Goal: Information Seeking & Learning: Learn about a topic

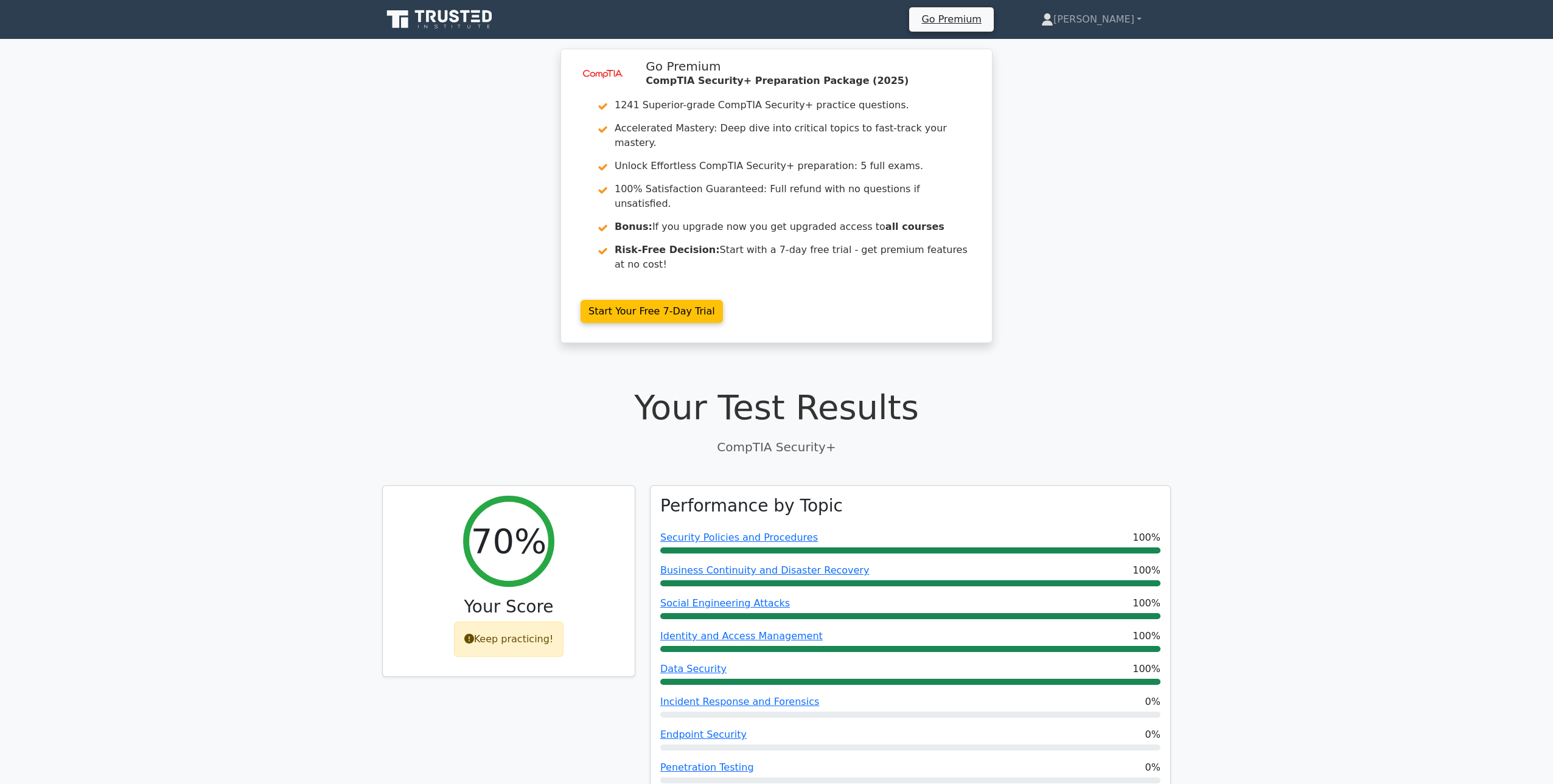
scroll to position [2963, 0]
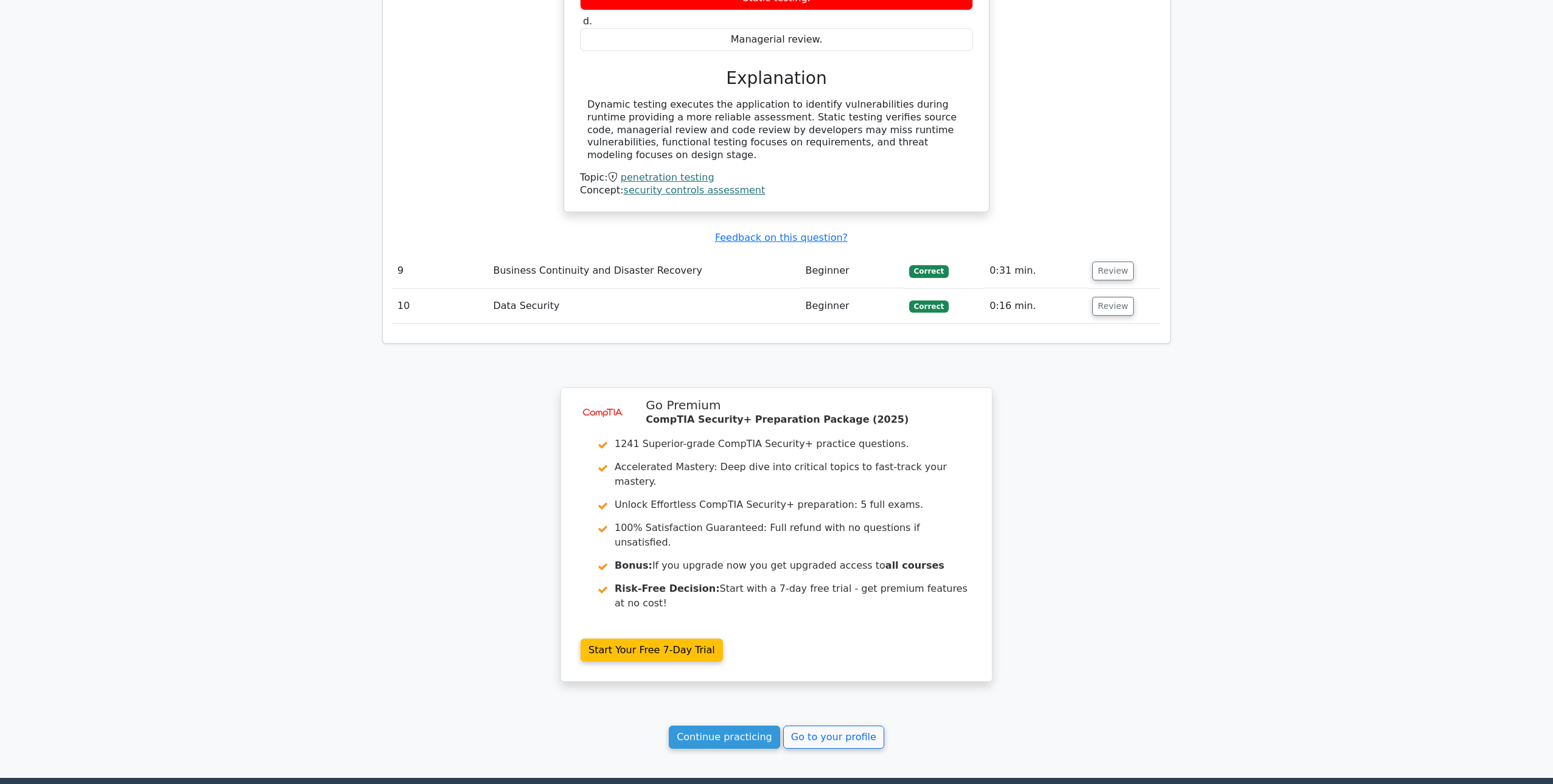
click at [750, 725] on link "Continue practicing" at bounding box center [724, 737] width 111 height 23
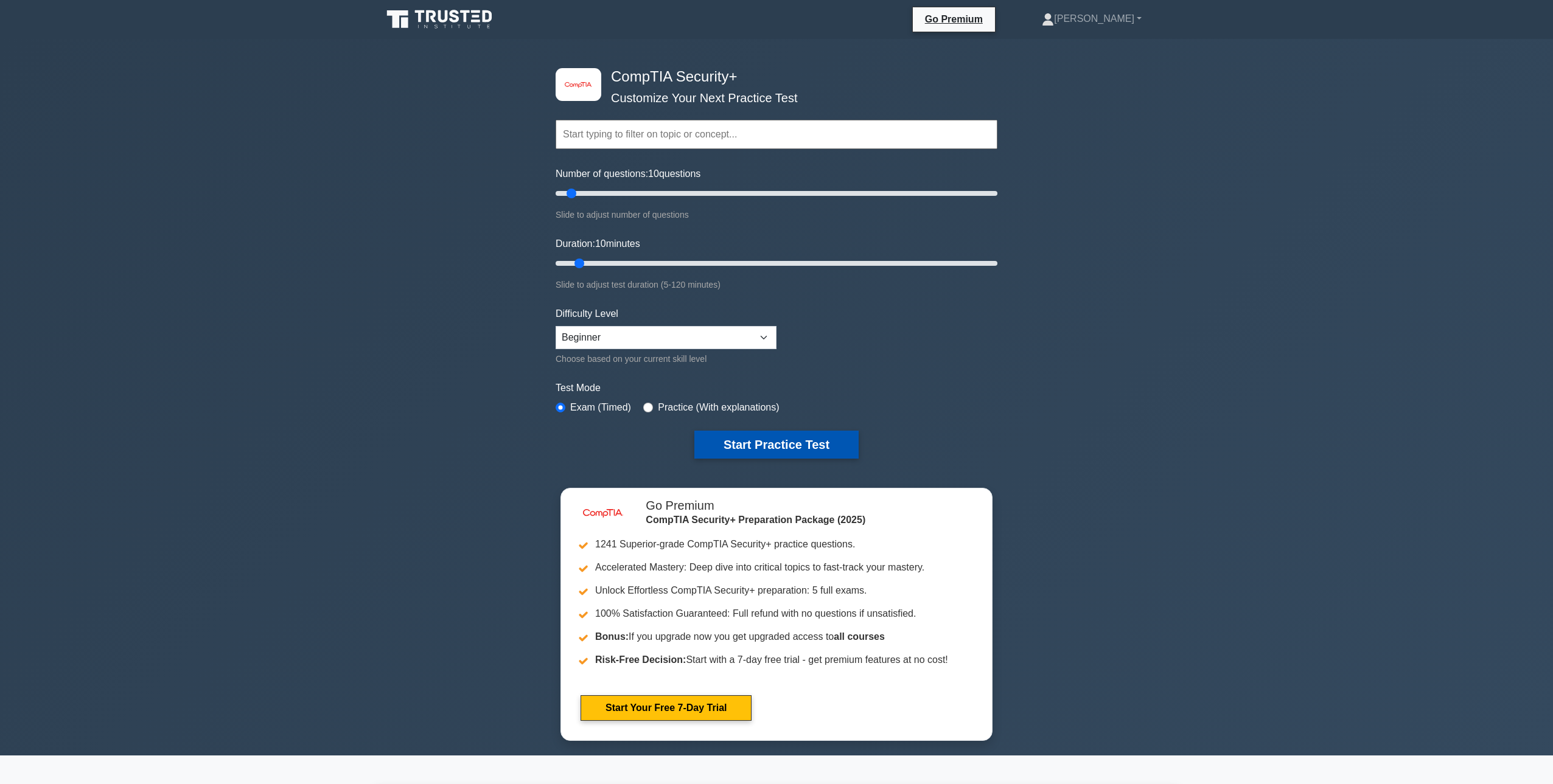
click at [762, 435] on button "Start Practice Test" at bounding box center [776, 444] width 164 height 28
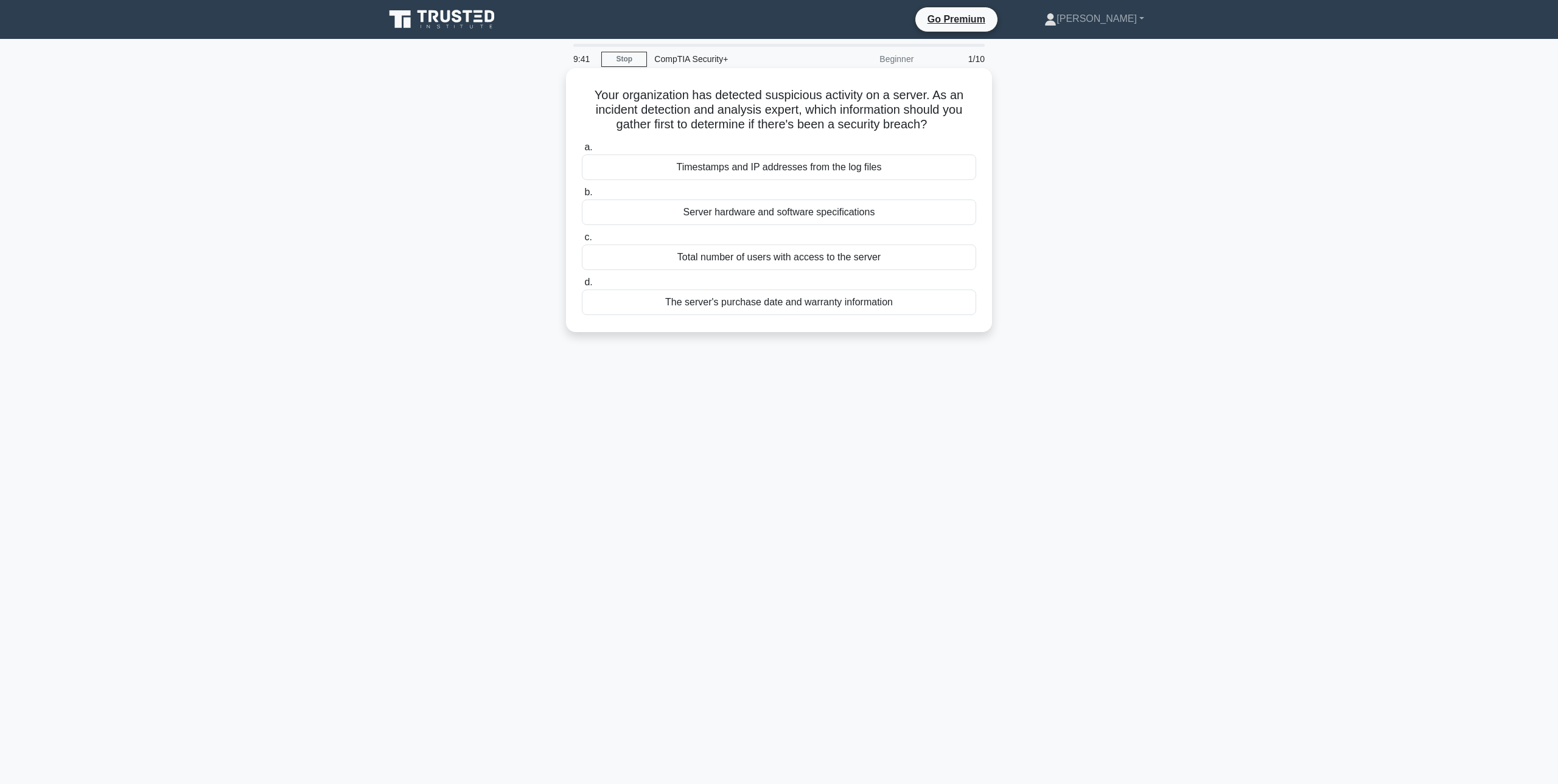
click at [789, 168] on div "Timestamps and IP addresses from the log files" at bounding box center [779, 167] width 394 height 25
click at [582, 152] on input "a. Timestamps and IP addresses from the log files" at bounding box center [582, 147] width 0 height 8
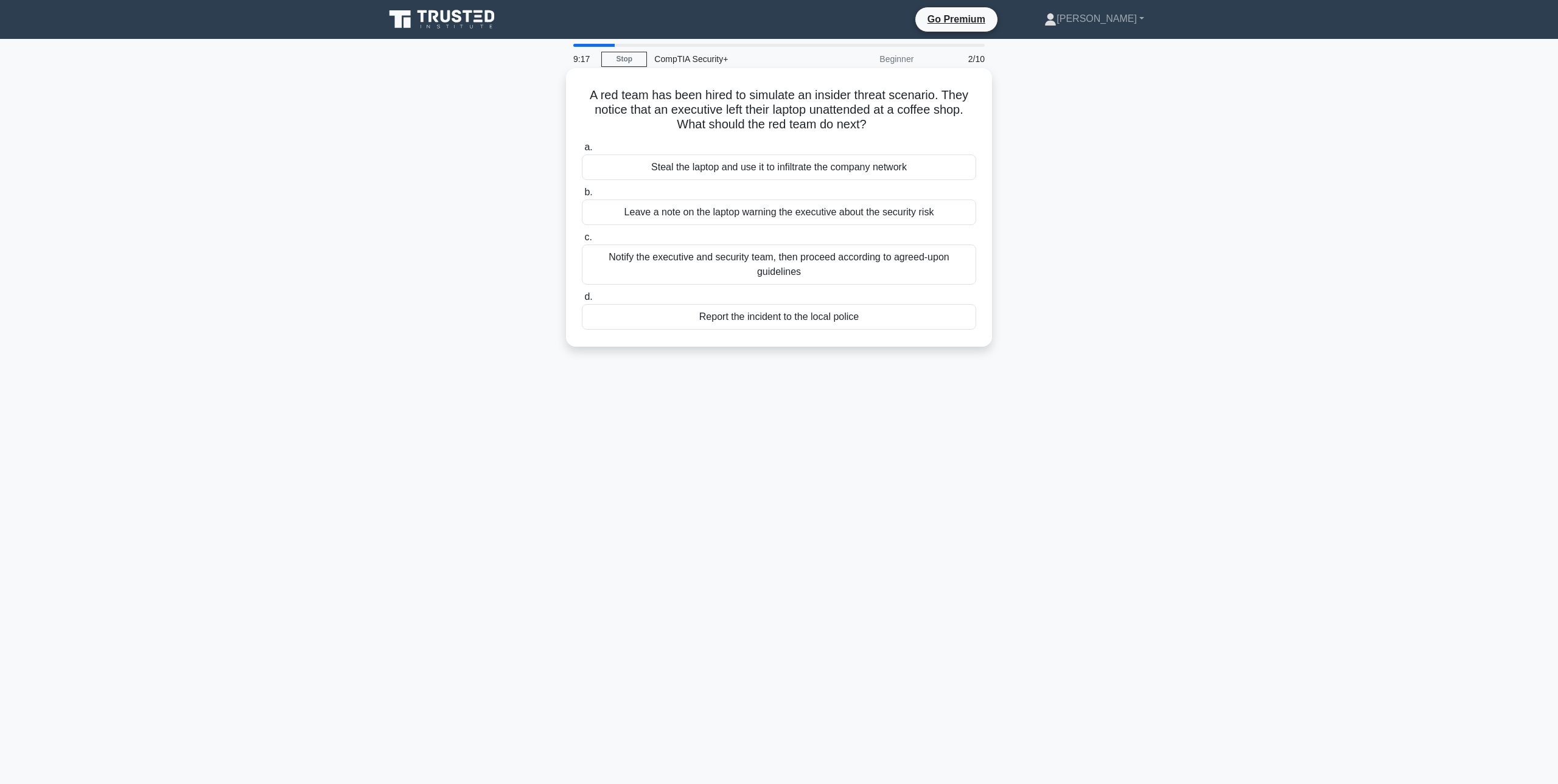
click at [772, 274] on div "Notify the executive and security team, then proceed according to agreed-upon g…" at bounding box center [779, 264] width 394 height 40
click at [582, 242] on input "c. Notify the executive and security team, then proceed according to agreed-upo…" at bounding box center [582, 237] width 0 height 8
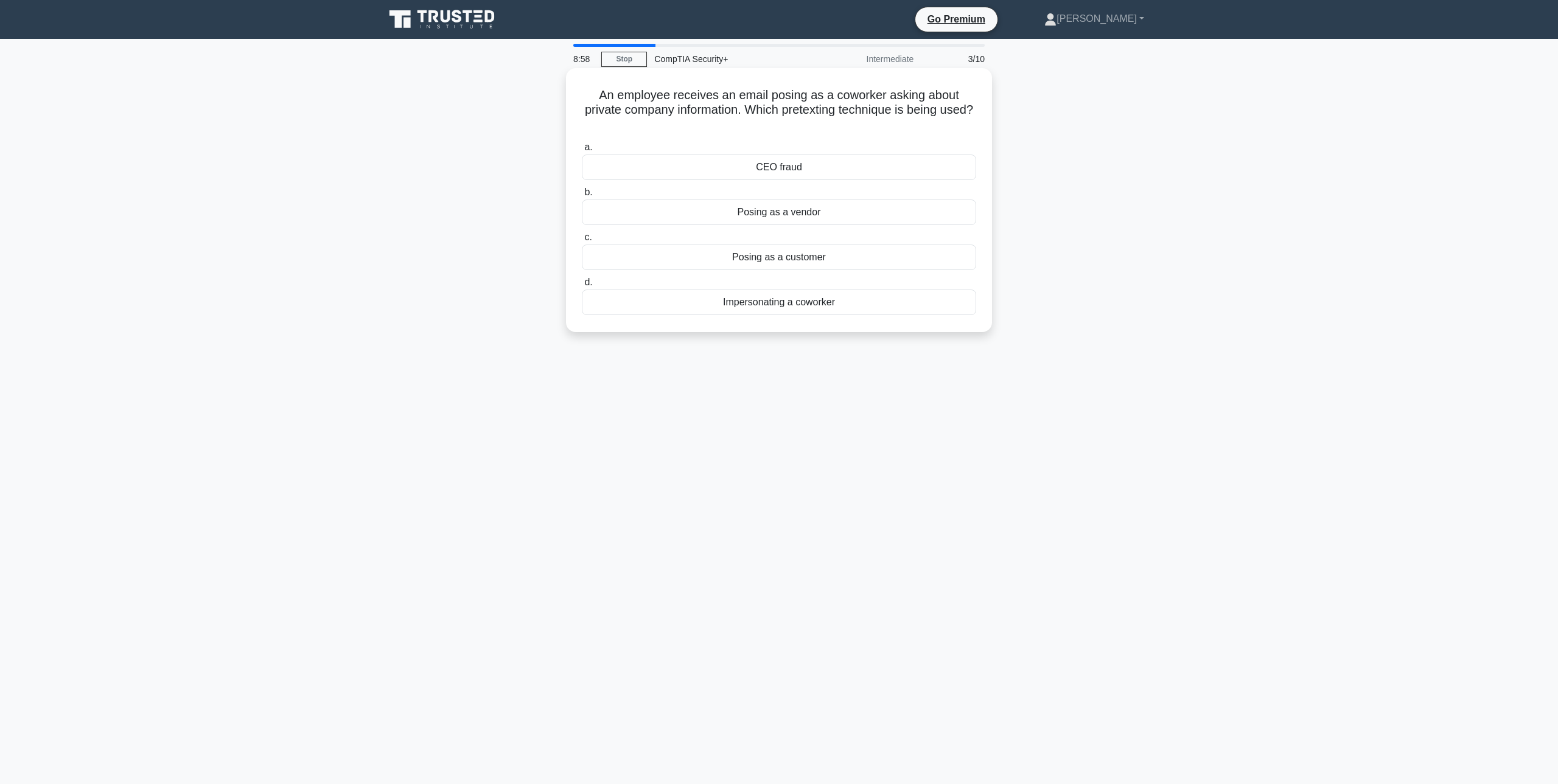
click at [835, 291] on div "Impersonating a coworker" at bounding box center [779, 302] width 394 height 25
click at [582, 287] on input "d. Impersonating a coworker" at bounding box center [582, 282] width 0 height 8
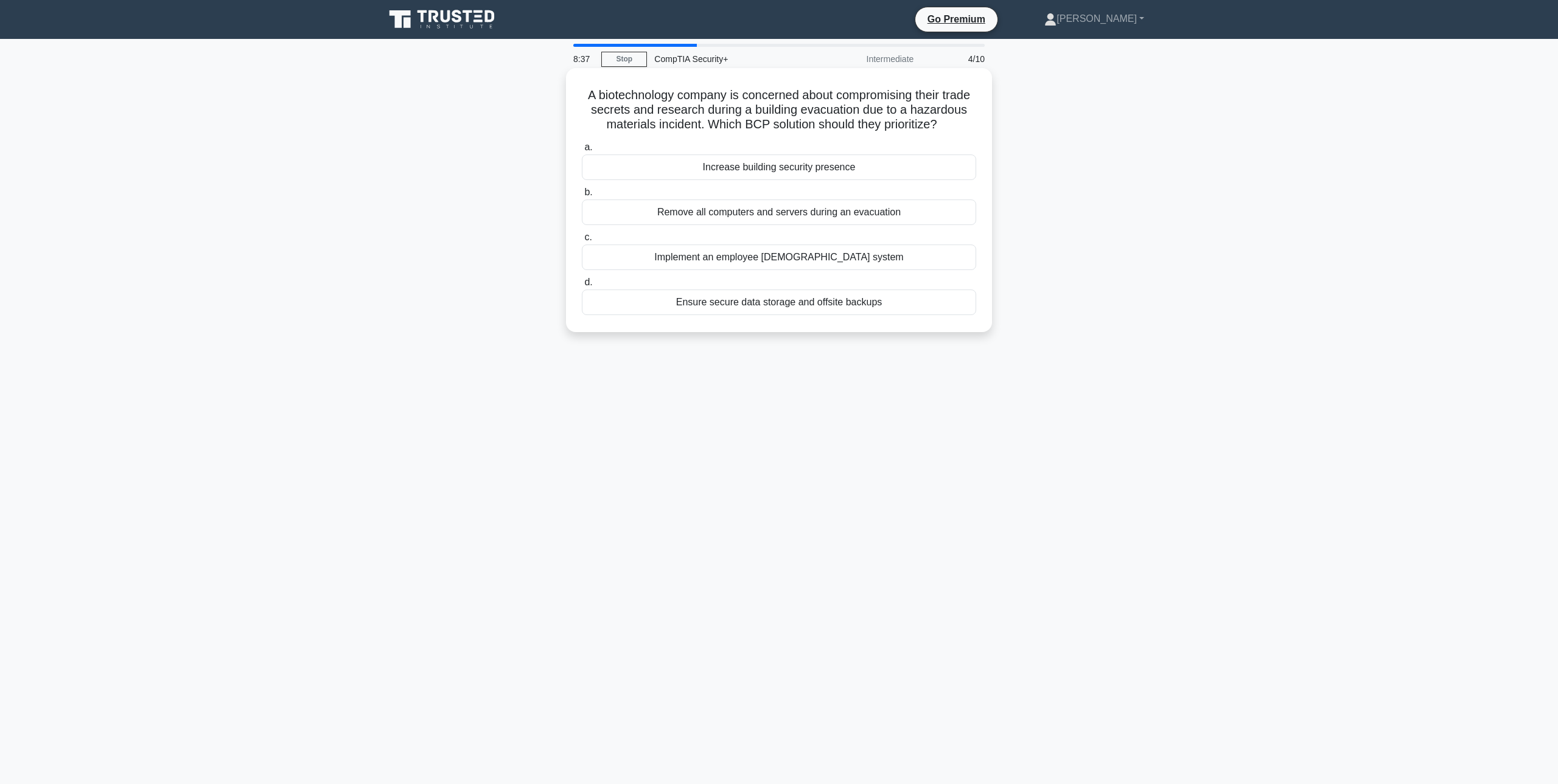
click at [817, 316] on div "a. Increase building security presence b. Remove all computers and servers duri…" at bounding box center [779, 227] width 409 height 180
click at [816, 303] on div "Ensure secure data storage and offsite backups" at bounding box center [779, 302] width 394 height 25
click at [582, 287] on input "d. Ensure secure data storage and offsite backups" at bounding box center [582, 282] width 0 height 8
click at [826, 309] on div "Behavioral baselining" at bounding box center [779, 302] width 394 height 25
click at [582, 287] on input "d. Behavioral baselining" at bounding box center [582, 282] width 0 height 8
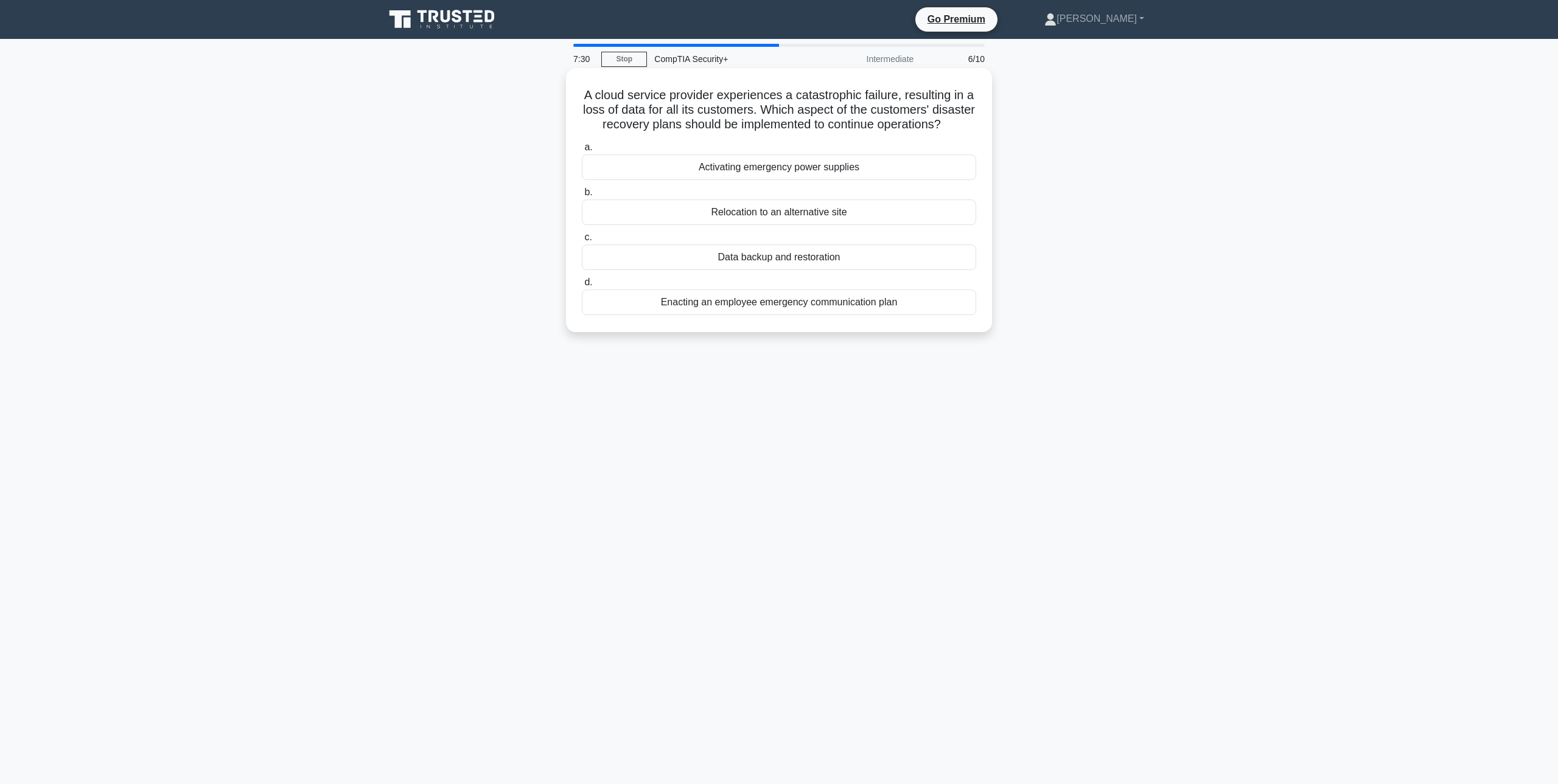
click at [812, 258] on div "Data backup and restoration" at bounding box center [779, 257] width 394 height 25
click at [582, 242] on input "c. Data backup and restoration" at bounding box center [582, 237] width 0 height 8
click at [811, 261] on div "Identification" at bounding box center [779, 257] width 394 height 25
click at [582, 242] on input "c. Identification" at bounding box center [582, 237] width 0 height 8
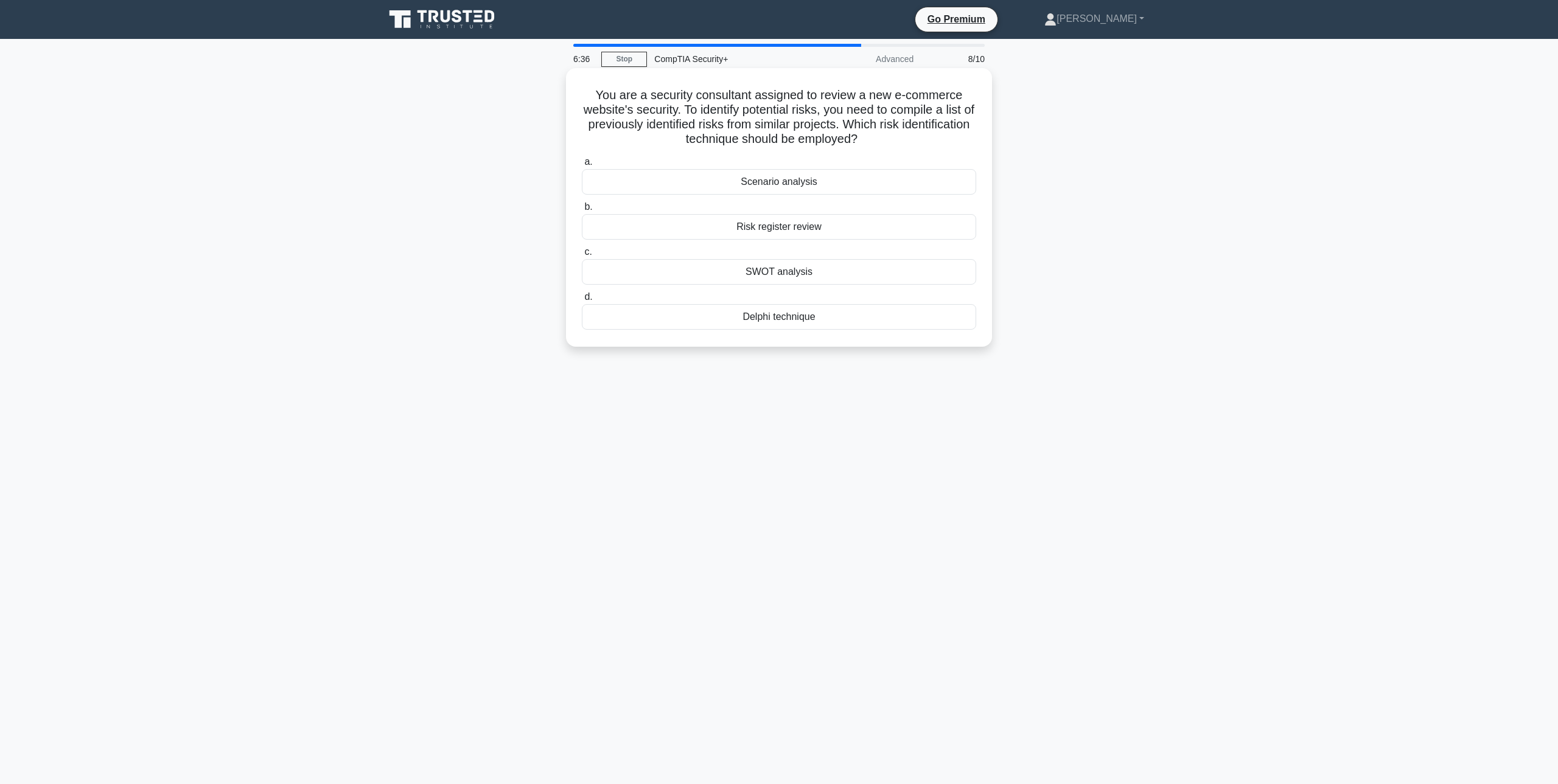
click at [812, 274] on div "SWOT analysis" at bounding box center [779, 271] width 394 height 25
click at [582, 256] on input "c. SWOT analysis" at bounding box center [582, 252] width 0 height 8
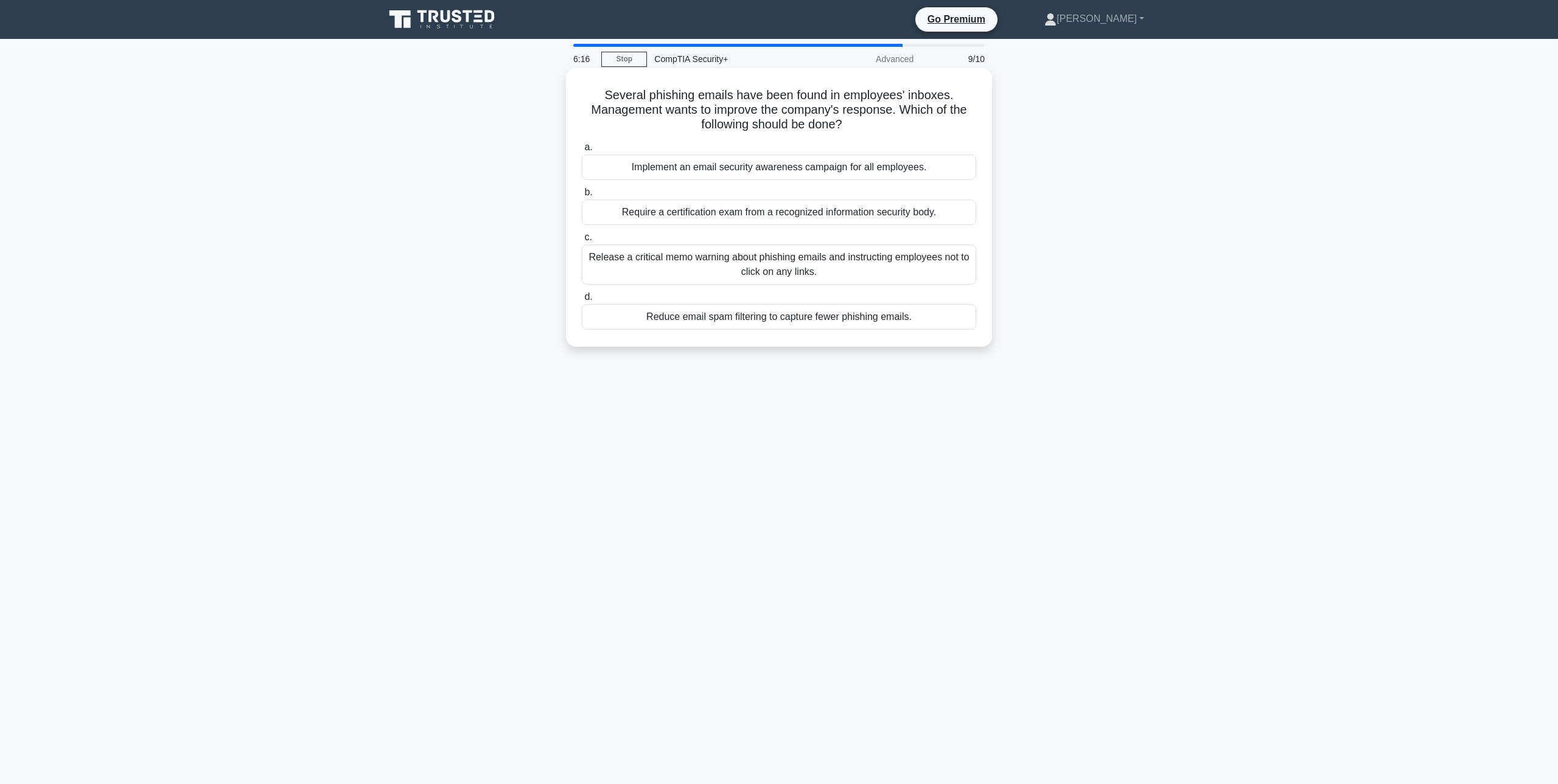
click at [835, 262] on div "Release a critical memo warning about phishing emails and instructing employees…" at bounding box center [779, 264] width 394 height 40
click at [582, 242] on input "c. Release a critical memo warning about phishing emails and instructing employ…" at bounding box center [582, 237] width 0 height 8
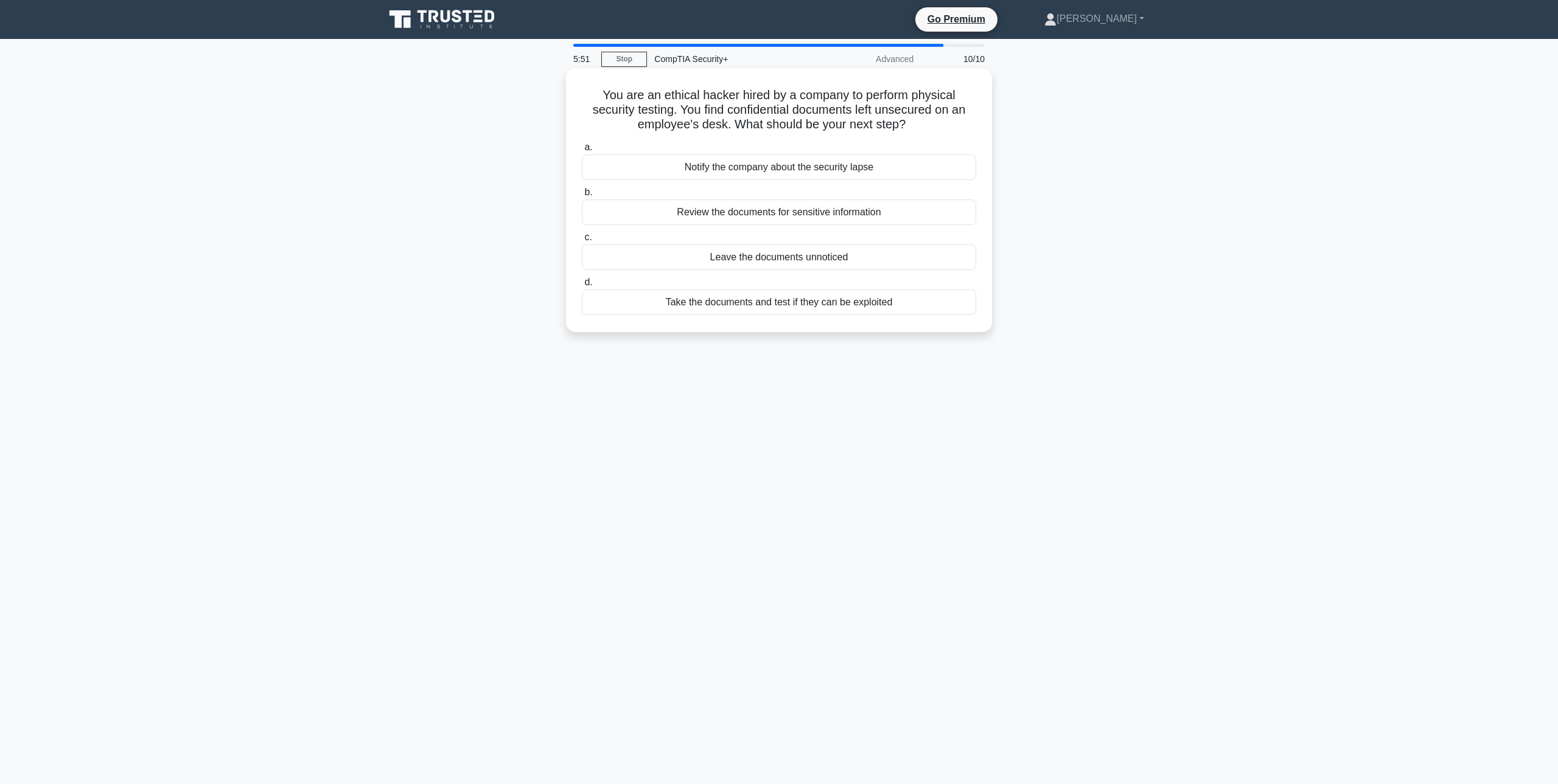
click at [898, 168] on div "Notify the company about the security lapse" at bounding box center [779, 167] width 394 height 25
click at [582, 152] on input "a. Notify the company about the security lapse" at bounding box center [582, 147] width 0 height 8
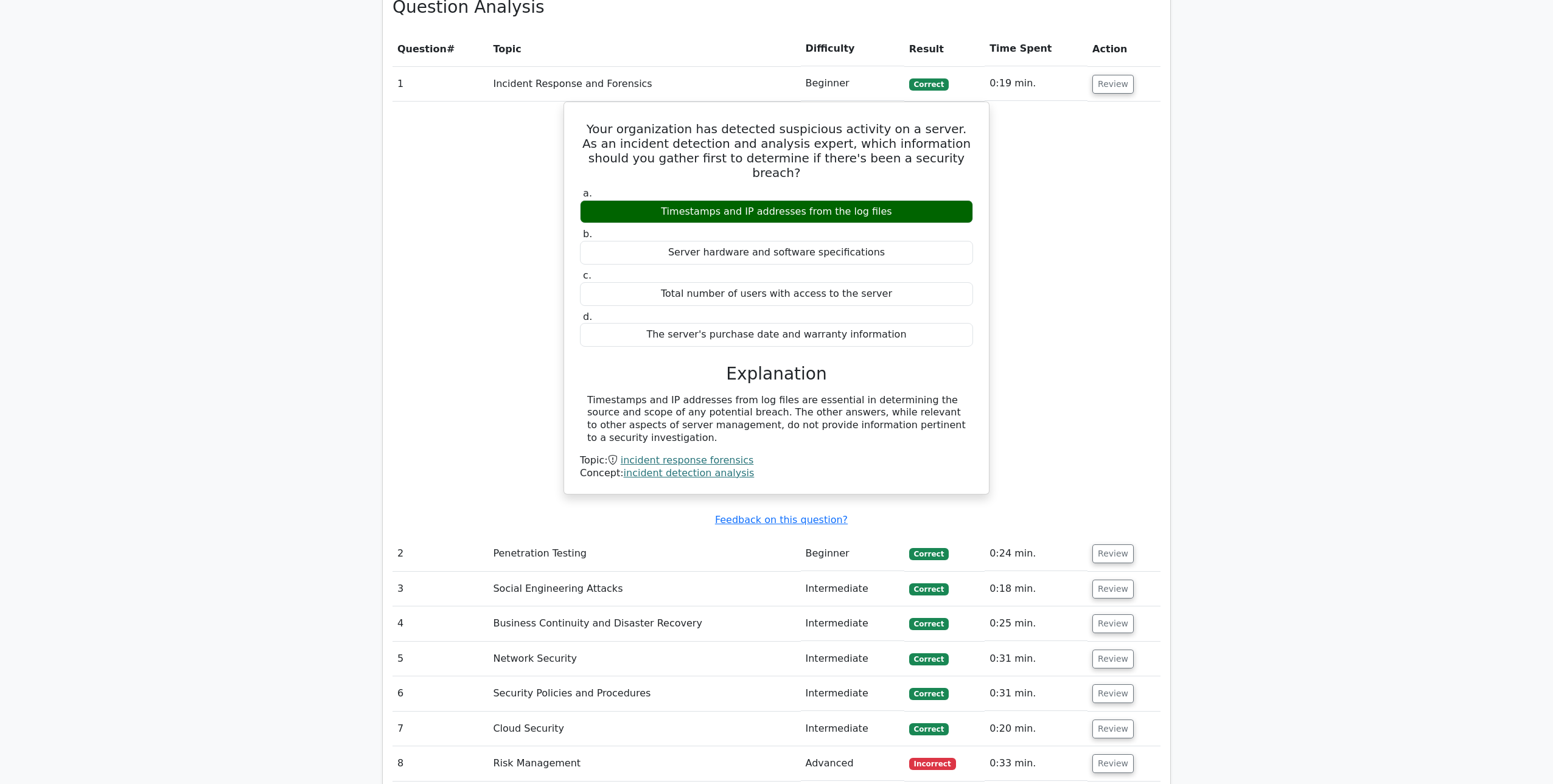
scroll to position [1075, 0]
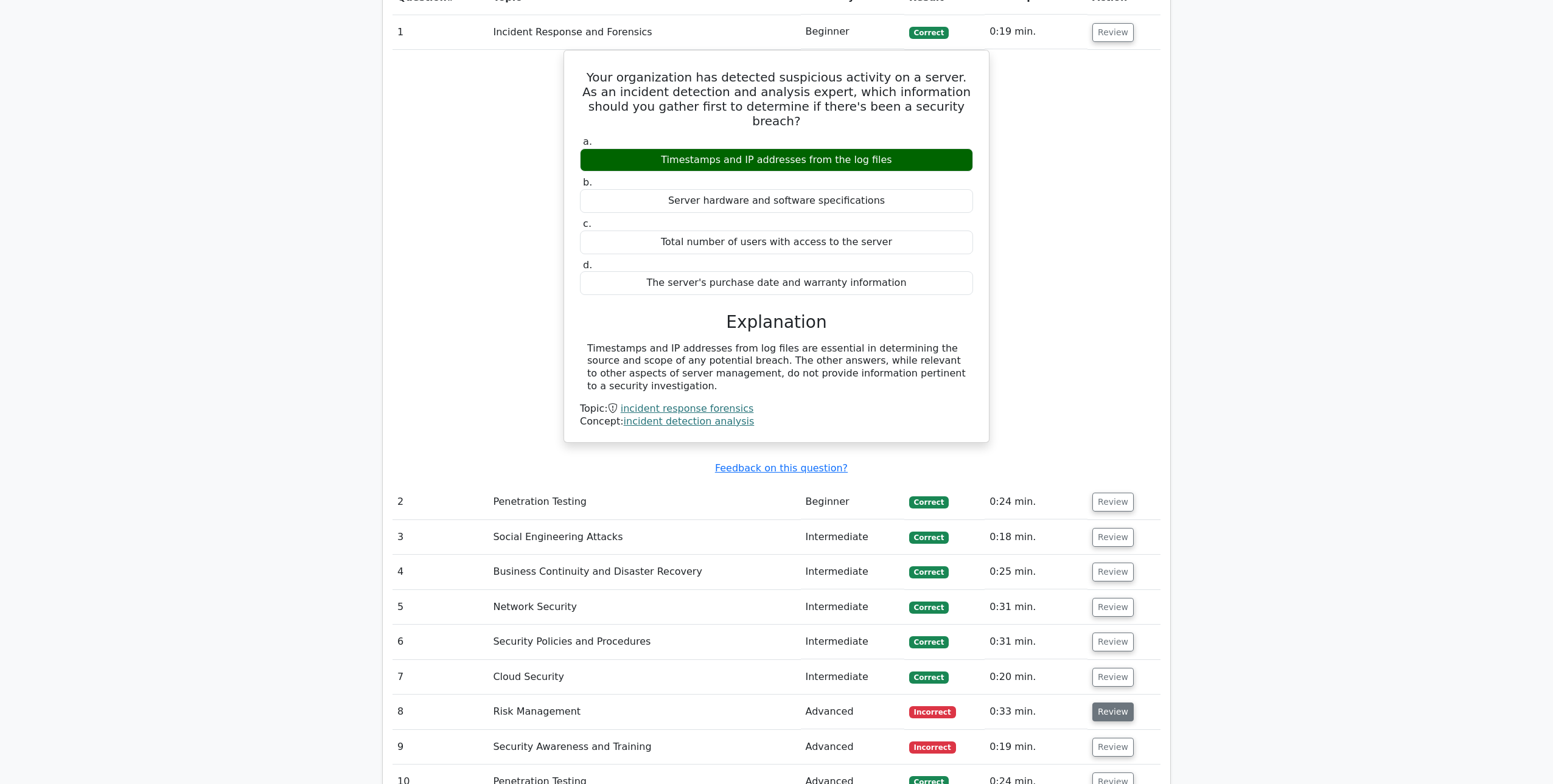
click at [1094, 703] on button "Review" at bounding box center [1113, 712] width 41 height 19
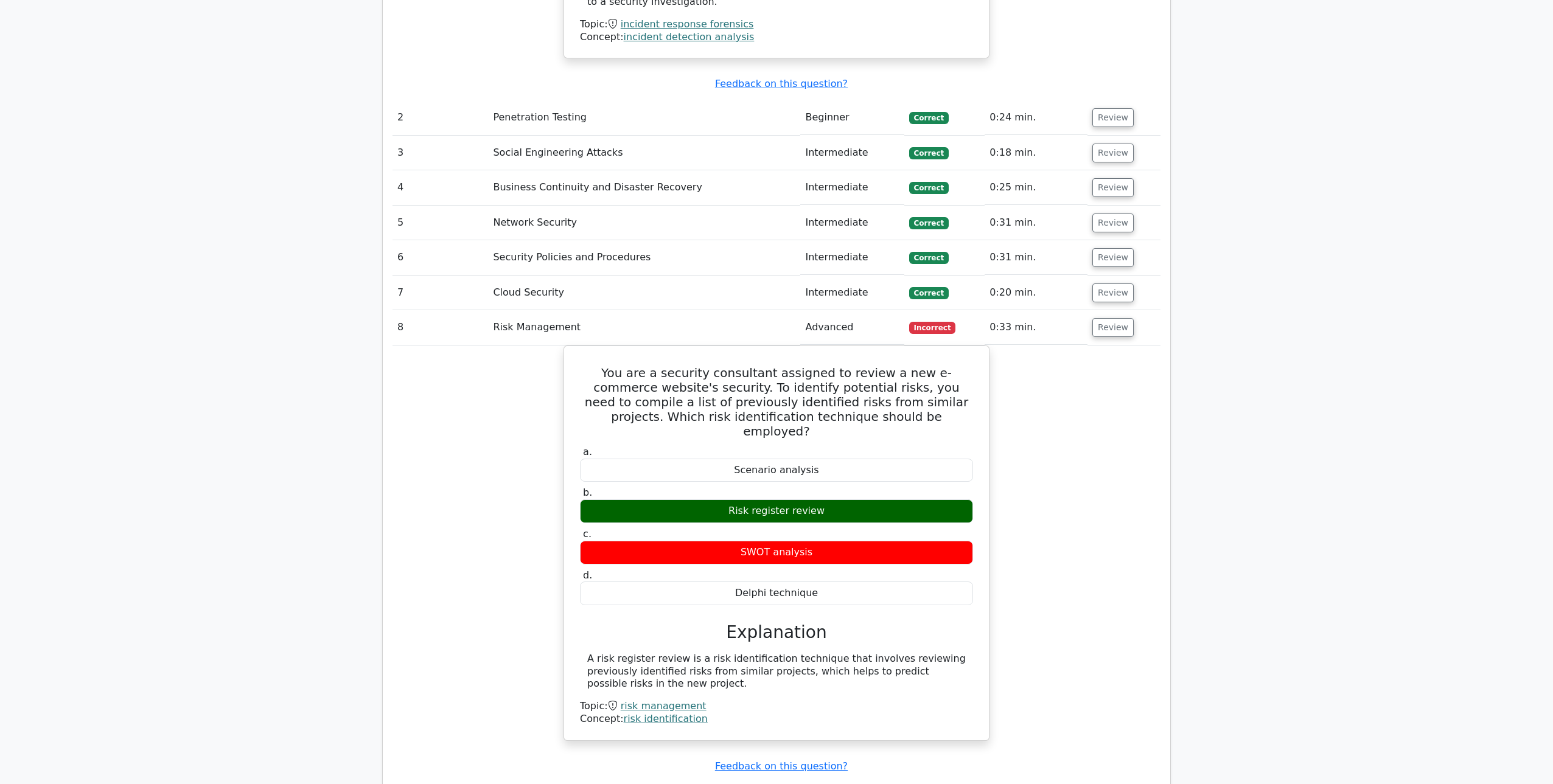
scroll to position [1644, 0]
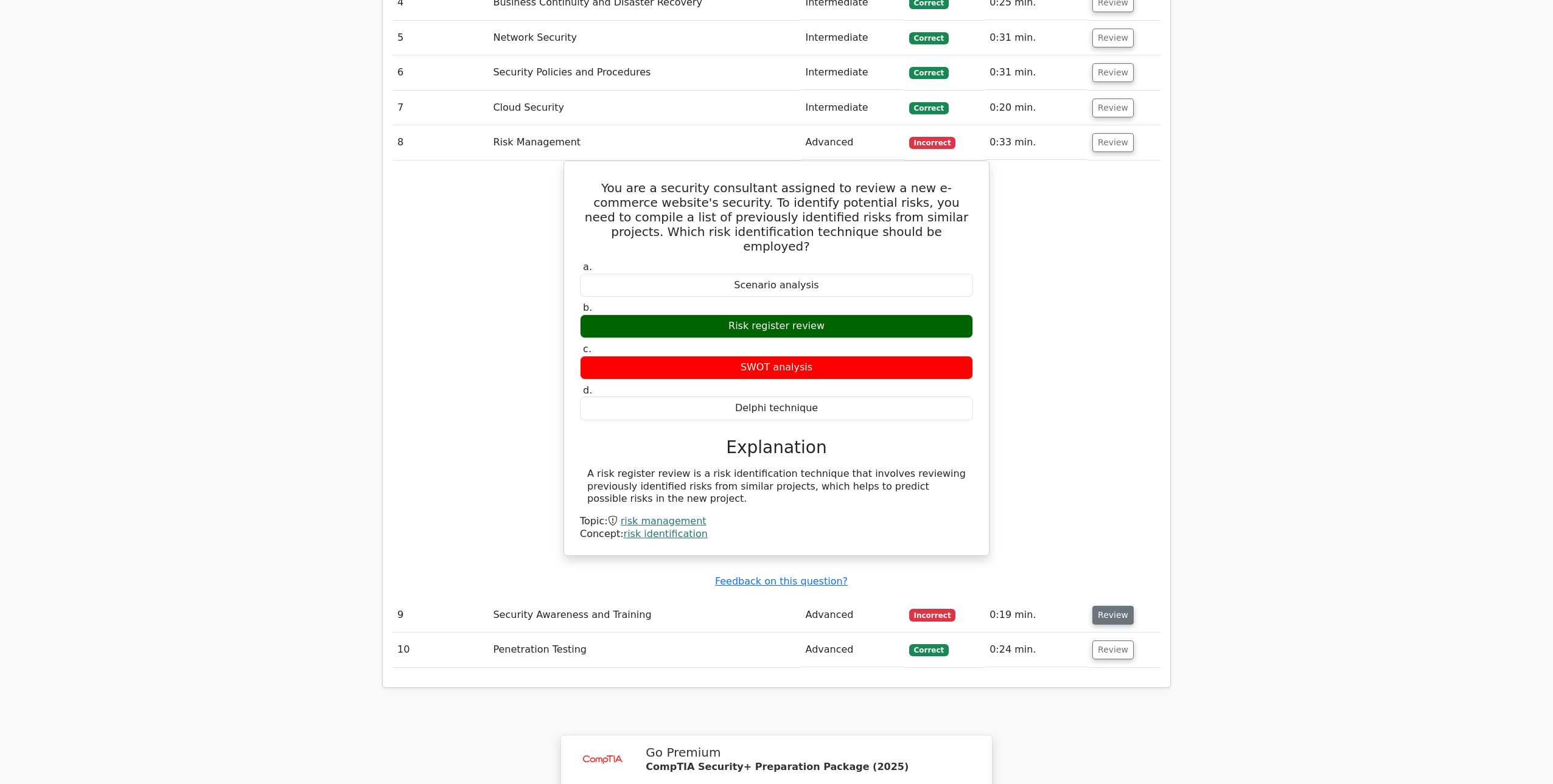
click at [1103, 605] on button "Review" at bounding box center [1113, 615] width 41 height 19
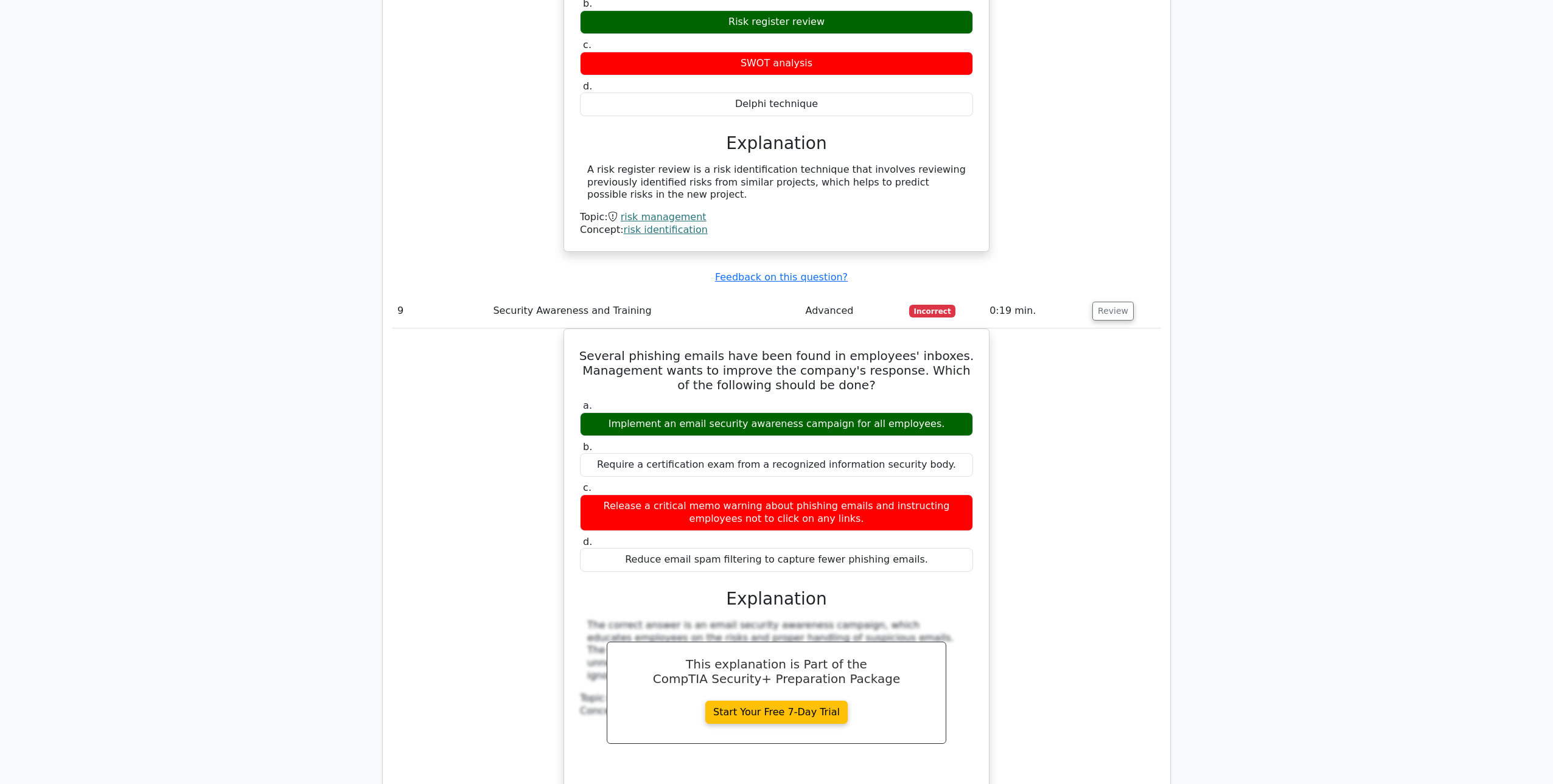
scroll to position [2024, 0]
